Goal: Download file/media

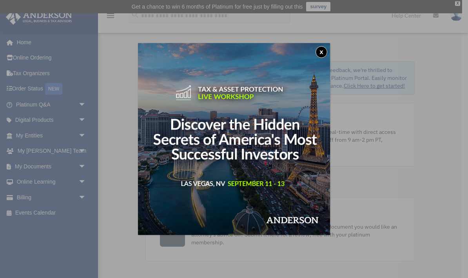
click at [320, 54] on button "x" at bounding box center [322, 52] width 12 height 12
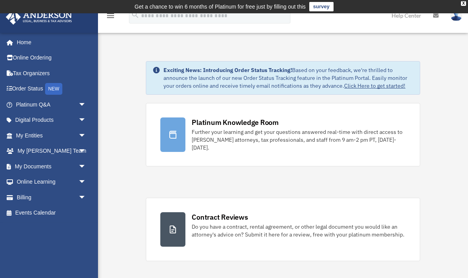
click at [84, 167] on span "arrow_drop_down" at bounding box center [86, 167] width 16 height 16
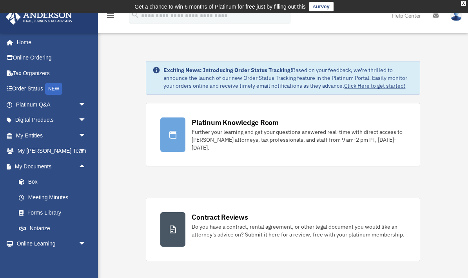
click at [34, 179] on link "Box" at bounding box center [54, 183] width 87 height 16
click at [33, 182] on link "Box" at bounding box center [54, 183] width 87 height 16
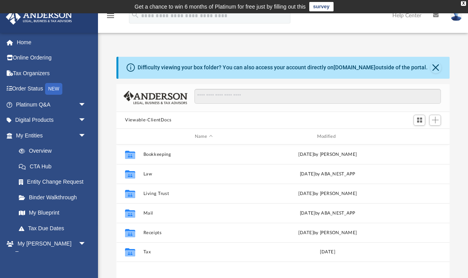
scroll to position [178, 333]
click at [437, 68] on button "Close" at bounding box center [436, 67] width 11 height 11
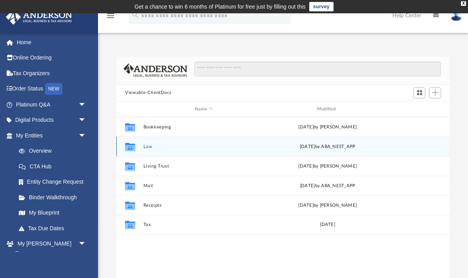
click at [140, 144] on div "Collaborated Folder" at bounding box center [130, 147] width 20 height 13
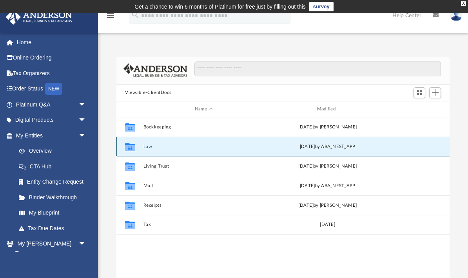
click at [139, 146] on div "Collaborated Folder" at bounding box center [130, 147] width 20 height 13
click at [151, 149] on button "Law" at bounding box center [204, 146] width 121 height 5
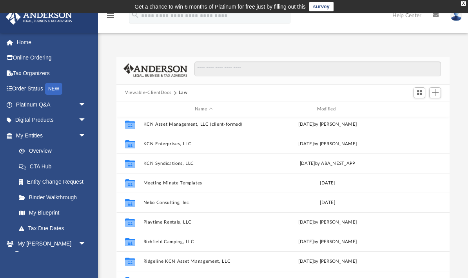
scroll to position [399, 0]
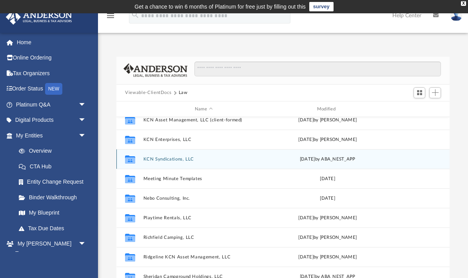
click at [179, 160] on button "KCN Syndications, LLC" at bounding box center [204, 159] width 121 height 5
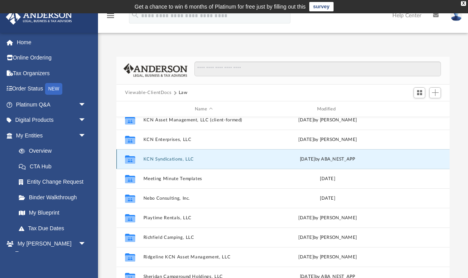
click at [179, 159] on button "KCN Syndications, LLC" at bounding box center [204, 159] width 121 height 5
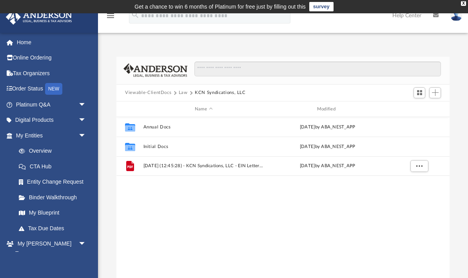
scroll to position [0, 0]
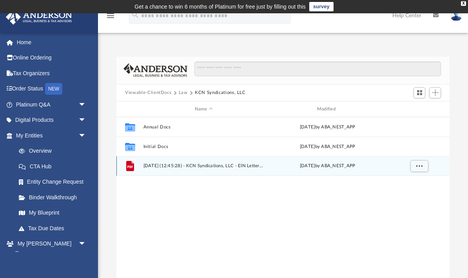
click at [230, 167] on span "[DATE] (12:45:28) - KCN Syndications, LLC - EIN Letter from IRS.pdf" at bounding box center [204, 166] width 121 height 5
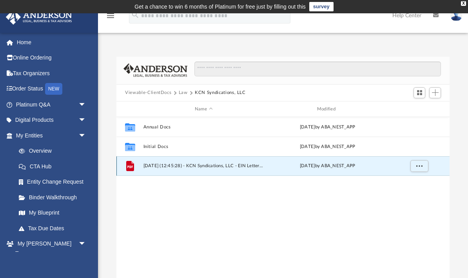
click at [216, 169] on div "File [DATE] (12:45:28) - KCN Syndications, LLC - EIN Letter from IRS.pdf [DATE]…" at bounding box center [282, 166] width 333 height 20
click at [199, 166] on span "[DATE] (12:45:28) - KCN Syndications, LLC - EIN Letter from IRS.pdf" at bounding box center [204, 166] width 121 height 5
click at [139, 167] on div "File" at bounding box center [130, 166] width 20 height 13
click at [213, 168] on span "[DATE] (12:45:28) - KCN Syndications, LLC - EIN Letter from IRS.pdf" at bounding box center [204, 166] width 121 height 5
click at [329, 164] on div "[DATE] by ABA_NEST_APP" at bounding box center [327, 166] width 121 height 7
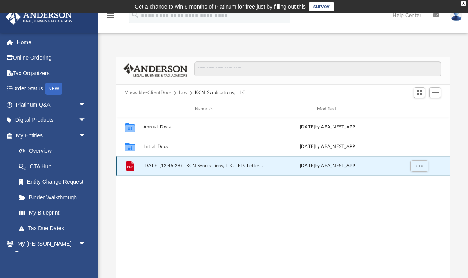
click at [202, 168] on span "[DATE] (12:45:28) - KCN Syndications, LLC - EIN Letter from IRS.pdf" at bounding box center [204, 166] width 121 height 5
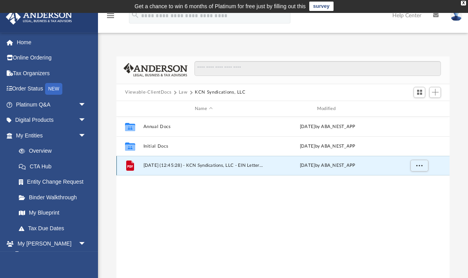
scroll to position [4, 0]
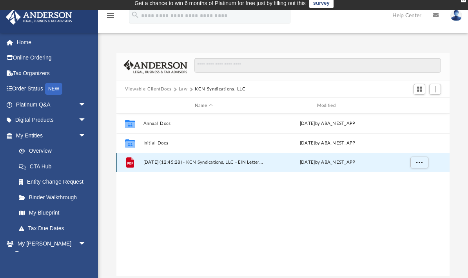
click at [417, 162] on span "More options" at bounding box center [420, 162] width 6 height 4
click at [413, 194] on li "Download" at bounding box center [412, 191] width 23 height 8
